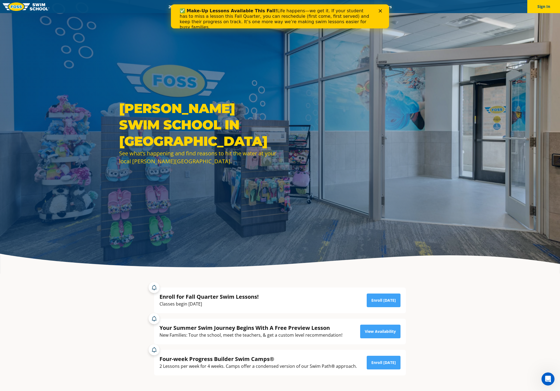
click at [226, 16] on div "✅ Make-Up Lessons Available This Fall! Life happens—we get it. If your student …" at bounding box center [276, 19] width 192 height 22
drag, startPoint x: 211, startPoint y: 23, endPoint x: 316, endPoint y: 23, distance: 104.7
click at [306, 24] on div "✅ Make-Up Lessons Available This Fall! Life happens—we get it. If your student …" at bounding box center [276, 19] width 192 height 22
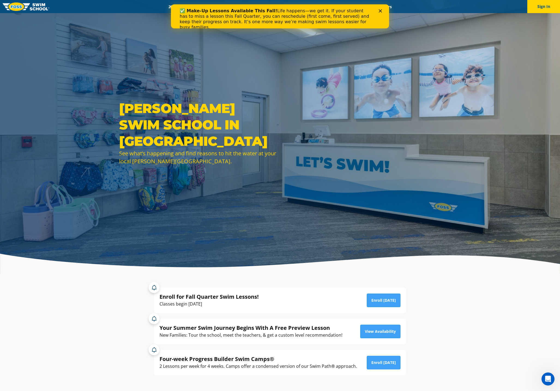
click at [356, 22] on div "✅ Make-Up Lessons Available This Fall! Life happens—we get it. If your student …" at bounding box center [276, 19] width 192 height 22
click at [549, 373] on div "Open Intercom Messenger" at bounding box center [548, 379] width 18 height 18
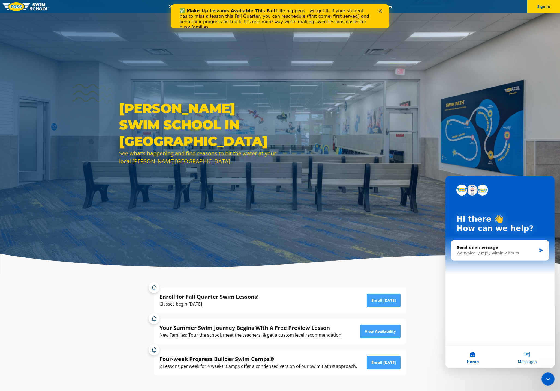
click at [527, 359] on span "Messages" at bounding box center [527, 361] width 19 height 4
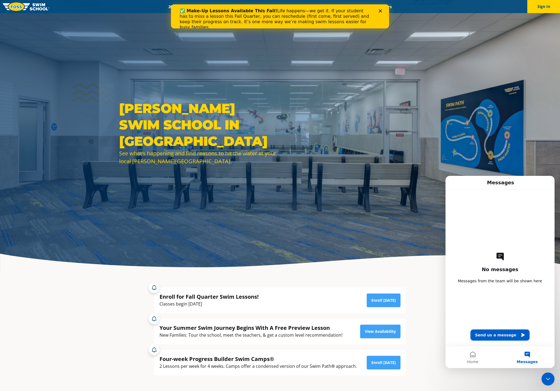
click at [497, 336] on button "Send us a message" at bounding box center [500, 334] width 59 height 11
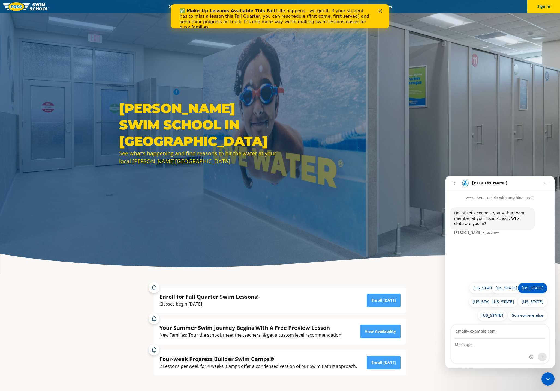
click at [540, 288] on button "[US_STATE]" at bounding box center [533, 287] width 30 height 11
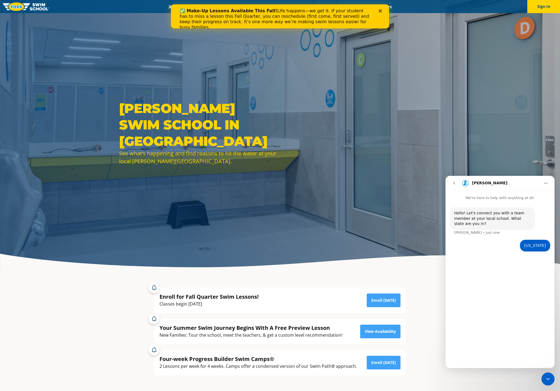
click at [454, 183] on icon "go back" at bounding box center [454, 183] width 2 height 3
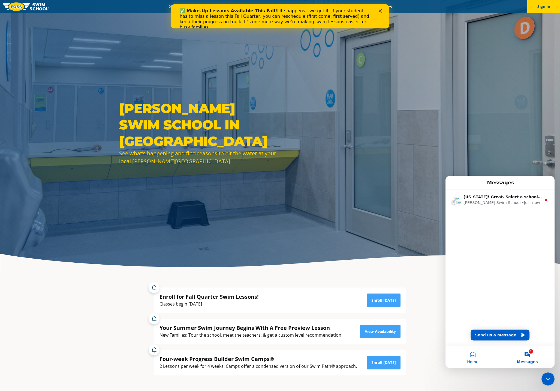
click at [472, 358] on button "Home" at bounding box center [473, 357] width 55 height 22
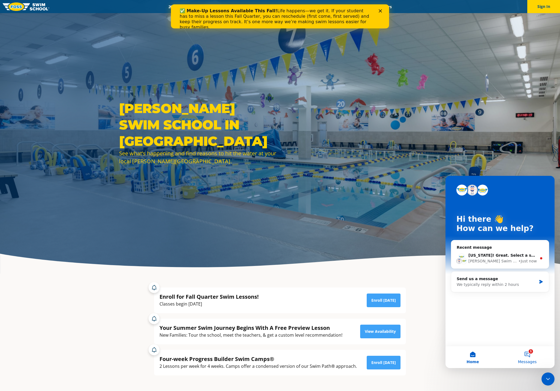
click at [528, 357] on button "1 Messages" at bounding box center [527, 357] width 55 height 22
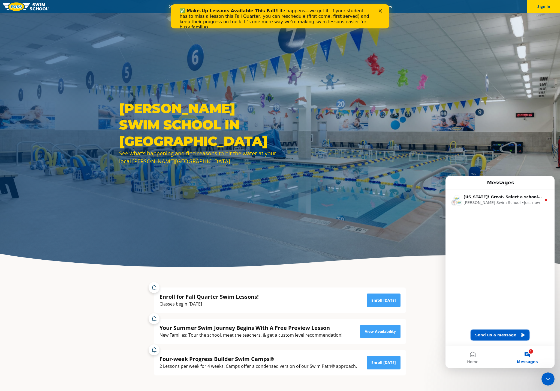
click at [507, 337] on button "Send us a message" at bounding box center [500, 334] width 59 height 11
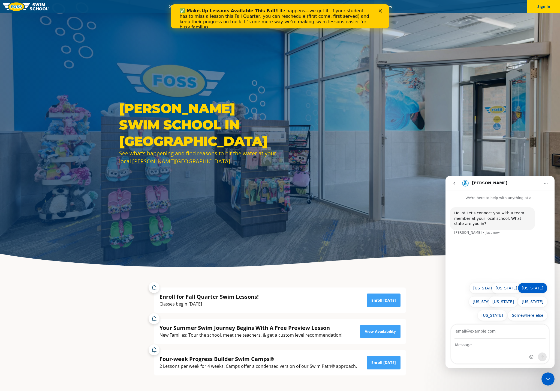
click at [542, 289] on button "[US_STATE]" at bounding box center [533, 287] width 30 height 11
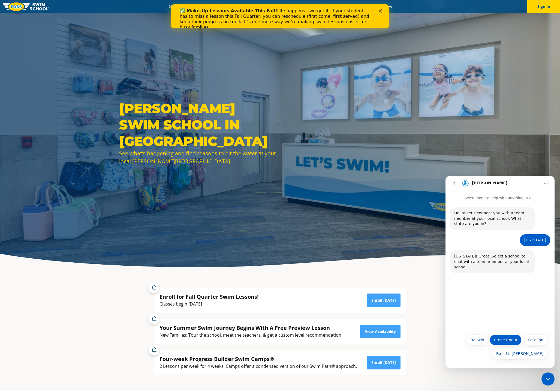
click at [504, 343] on button "Creve Coeur" at bounding box center [506, 339] width 32 height 11
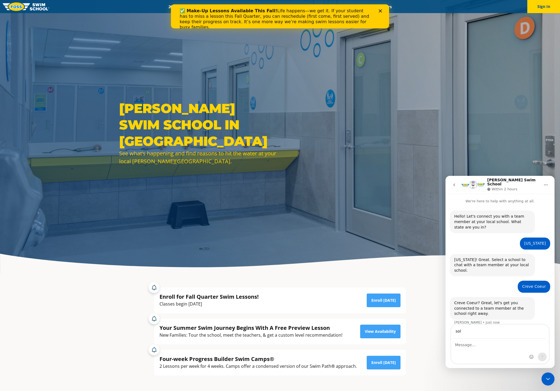
type input "[EMAIL_ADDRESS][DOMAIN_NAME]"
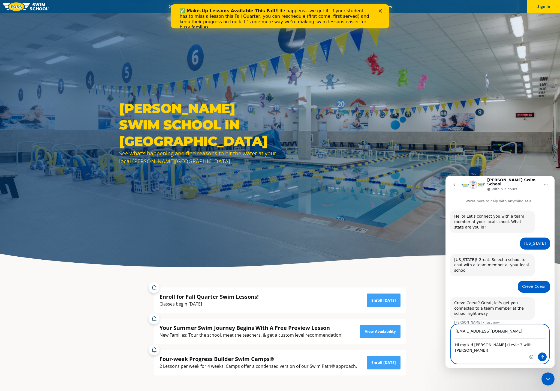
drag, startPoint x: 526, startPoint y: 345, endPoint x: 454, endPoint y: 346, distance: 72.3
click at [454, 346] on textarea "Hi my kid [PERSON_NAME] (Levle 3 with [PERSON_NAME])" at bounding box center [500, 345] width 98 height 15
type textarea "I"
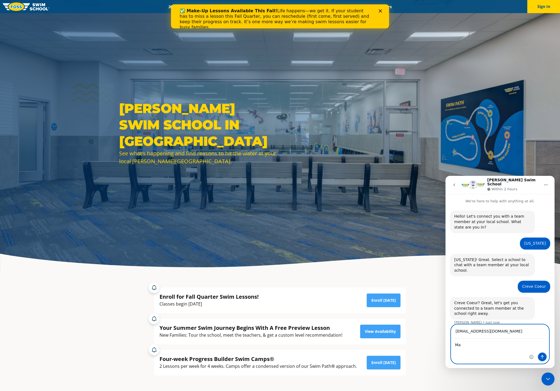
type textarea "M"
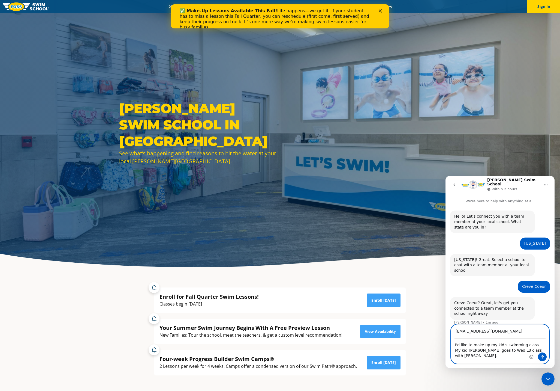
click at [472, 350] on textarea "I'd like to make up my kid's swimming class. My kid [PERSON_NAME] goes to Wed L…" at bounding box center [500, 348] width 98 height 20
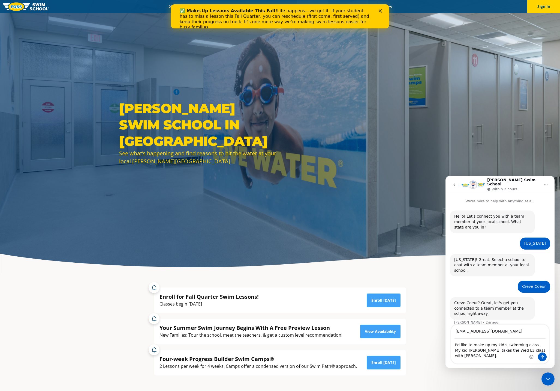
click at [538, 349] on div "Intercom messenger" at bounding box center [538, 343] width 22 height 39
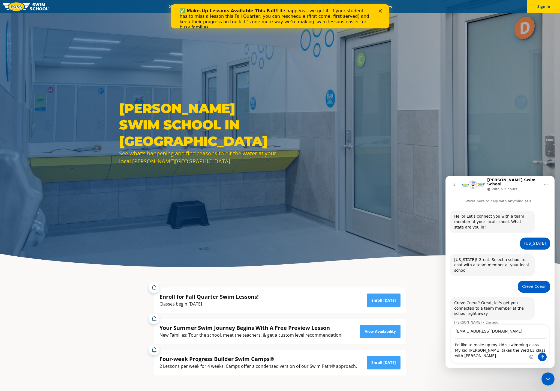
click at [534, 351] on div "Intercom messenger" at bounding box center [538, 343] width 22 height 39
click at [534, 350] on div "Intercom messenger" at bounding box center [538, 343] width 22 height 39
click at [530, 350] on div "Intercom messenger" at bounding box center [538, 343] width 22 height 39
click at [525, 350] on textarea "I'd like to make up my kid's swimming class. My kid [PERSON_NAME] takes the Wed…" at bounding box center [500, 348] width 98 height 20
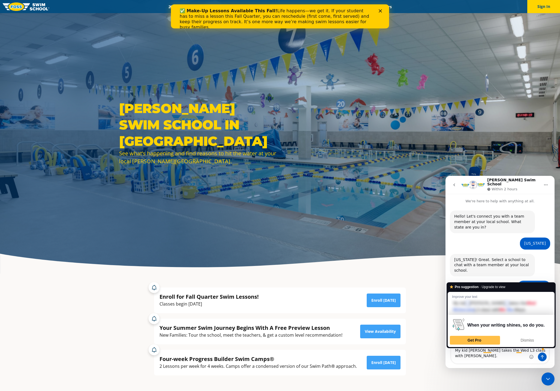
click at [510, 355] on div "I'd like to make up my kid's swimming class. My kid [PERSON_NAME] takes the Wed…" at bounding box center [500, 350] width 98 height 25
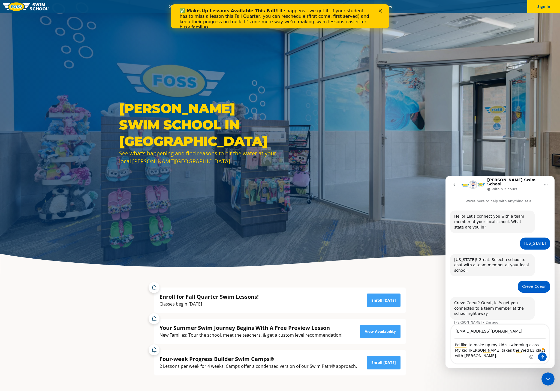
click at [528, 351] on div "Intercom messenger" at bounding box center [538, 343] width 22 height 39
drag, startPoint x: 524, startPoint y: 350, endPoint x: 536, endPoint y: 349, distance: 12.6
click at [536, 349] on div "I'd like to make up my kid's swimming class. My kid [PERSON_NAME] takes the Wed…" at bounding box center [500, 350] width 98 height 25
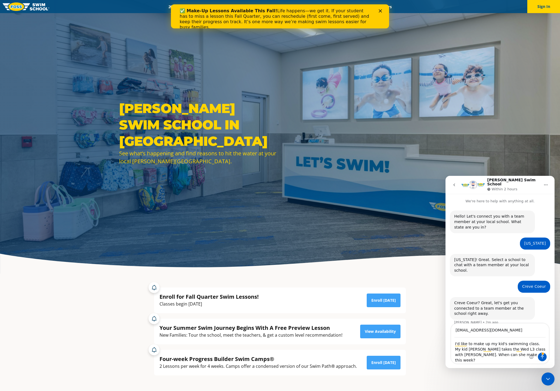
drag, startPoint x: 534, startPoint y: 350, endPoint x: 543, endPoint y: 353, distance: 10.1
click at [543, 353] on div "I'd like to make up my kid's swimming class. My kid [PERSON_NAME] takes the Wed…" at bounding box center [500, 350] width 98 height 26
drag, startPoint x: 534, startPoint y: 349, endPoint x: 545, endPoint y: 360, distance: 15.4
click at [545, 360] on div "Intercom messenger" at bounding box center [538, 343] width 22 height 40
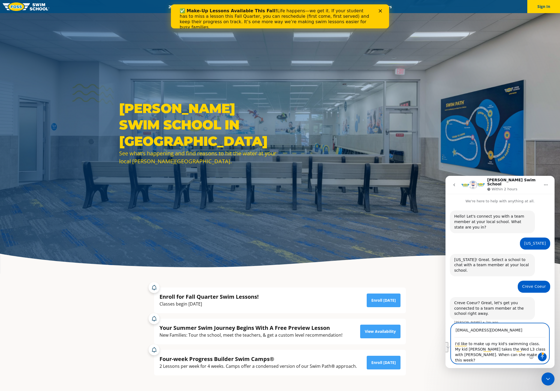
drag, startPoint x: 473, startPoint y: 356, endPoint x: 534, endPoint y: 351, distance: 60.7
click at [534, 351] on div "I'd like to make up my kid's swimming class. My kid [PERSON_NAME] takes the Wed…" at bounding box center [500, 350] width 98 height 26
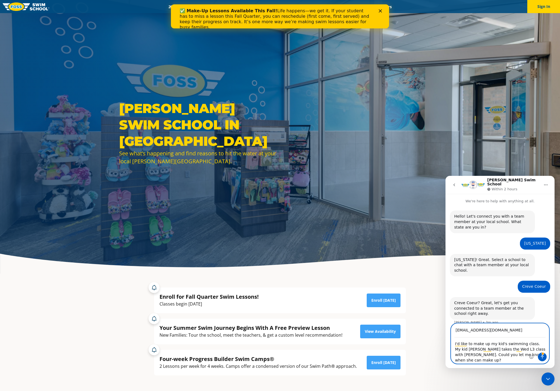
type textarea "I'd like to make up my kid's swimming class. My kid [PERSON_NAME] takes the Wed…"
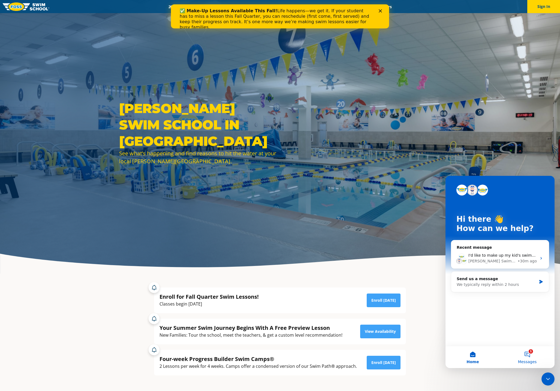
click at [536, 354] on button "1 Messages" at bounding box center [527, 357] width 55 height 22
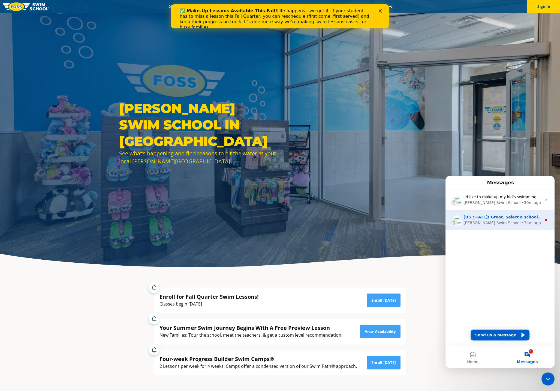
click at [528, 224] on div "[PERSON_NAME] Swim School • 34m ago" at bounding box center [503, 223] width 78 height 6
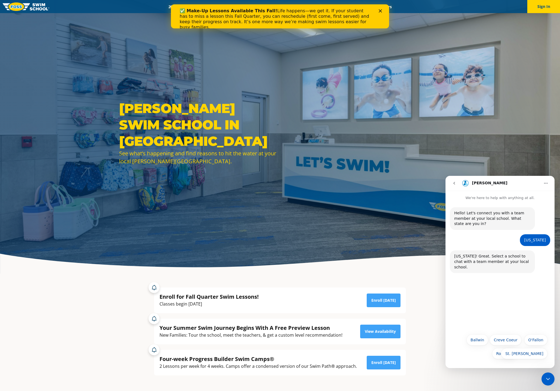
click at [454, 183] on icon "go back" at bounding box center [454, 183] width 4 height 4
